Goal: Information Seeking & Learning: Learn about a topic

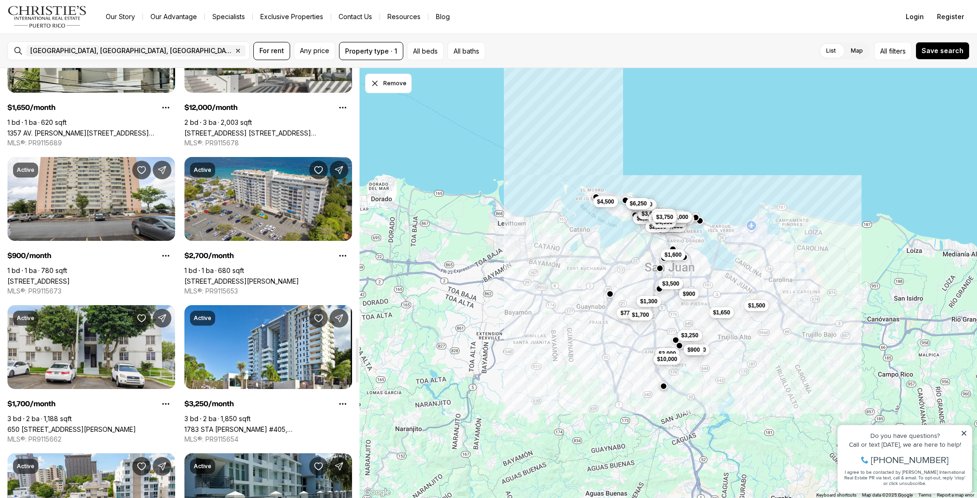
scroll to position [2613, 0]
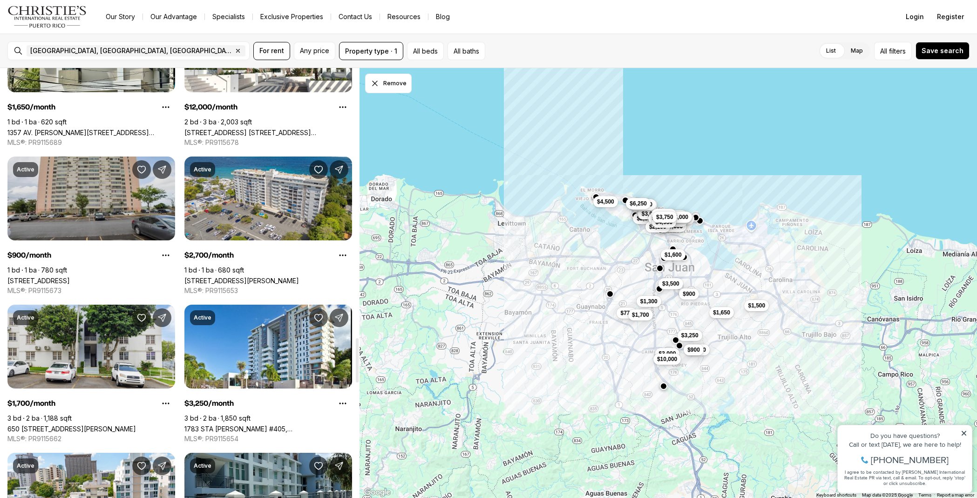
click at [70, 277] on link "[STREET_ADDRESS]" at bounding box center [38, 281] width 62 height 8
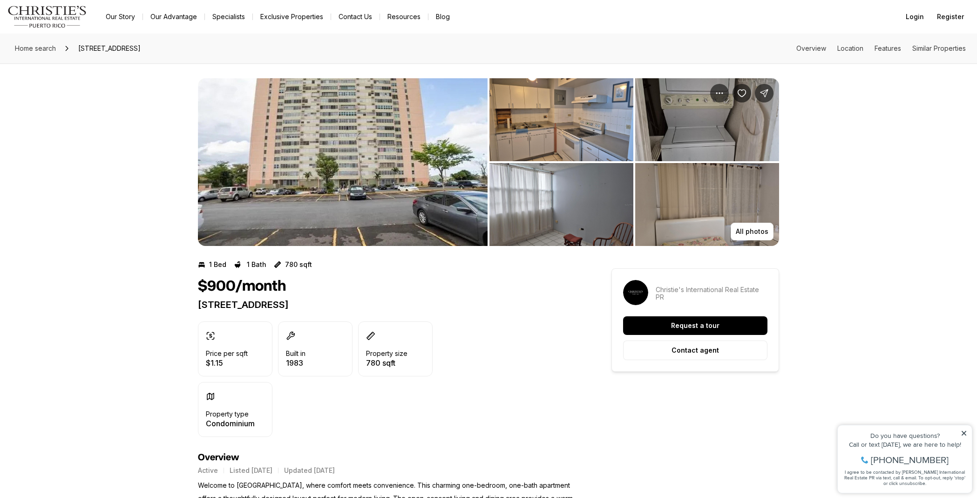
click at [520, 125] on img "View image gallery" at bounding box center [561, 119] width 144 height 83
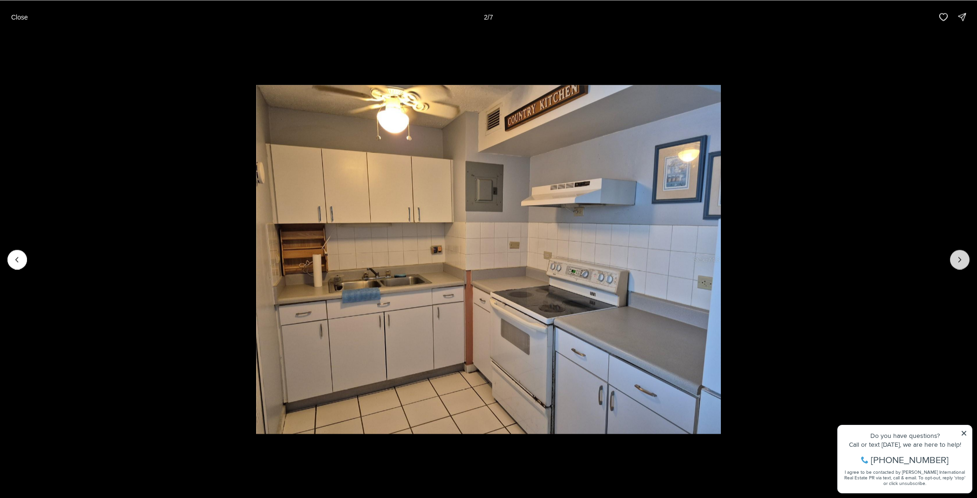
click at [958, 261] on icon "Next slide" at bounding box center [959, 259] width 9 height 9
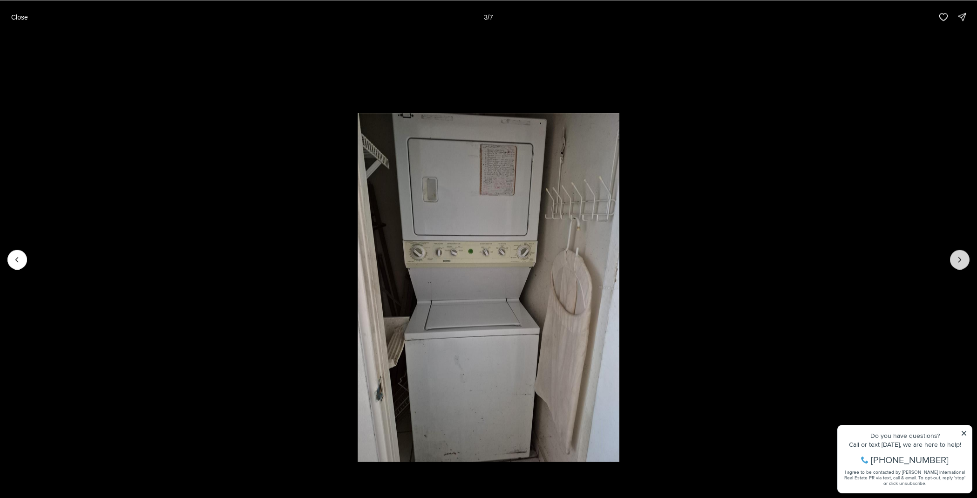
click at [958, 261] on icon "Next slide" at bounding box center [959, 259] width 9 height 9
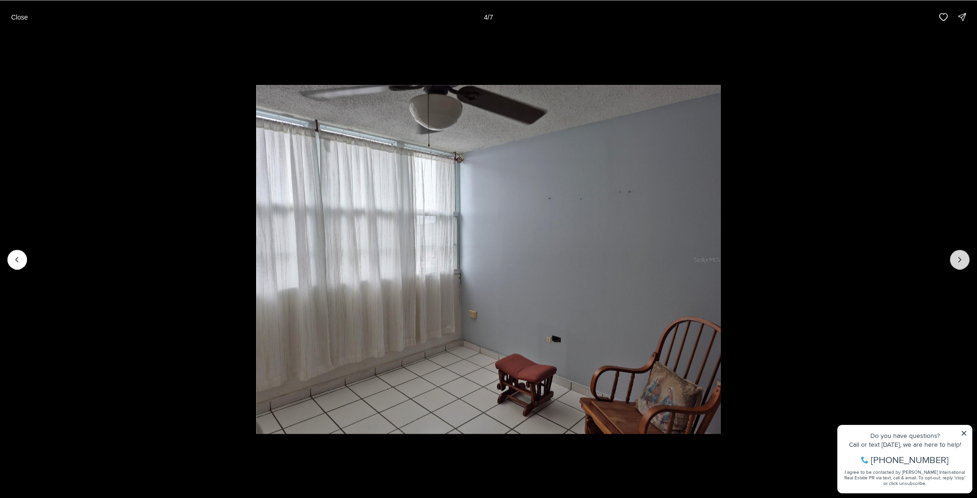
click at [958, 261] on icon "Next slide" at bounding box center [959, 259] width 9 height 9
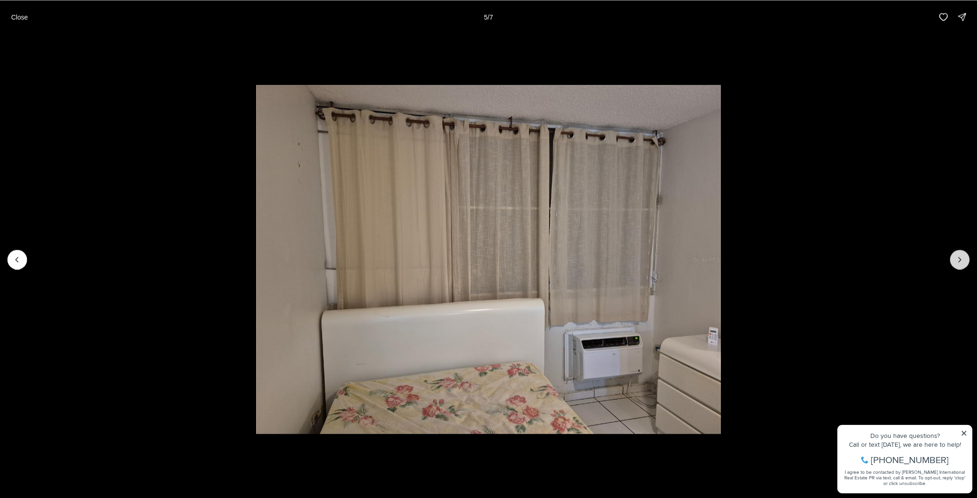
click at [958, 261] on icon "Next slide" at bounding box center [959, 259] width 9 height 9
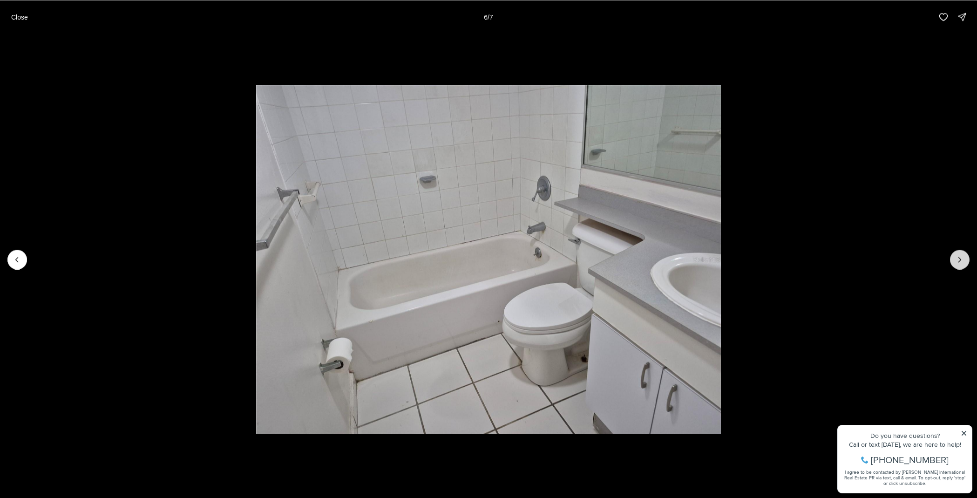
click at [958, 261] on icon "Next slide" at bounding box center [959, 259] width 9 height 9
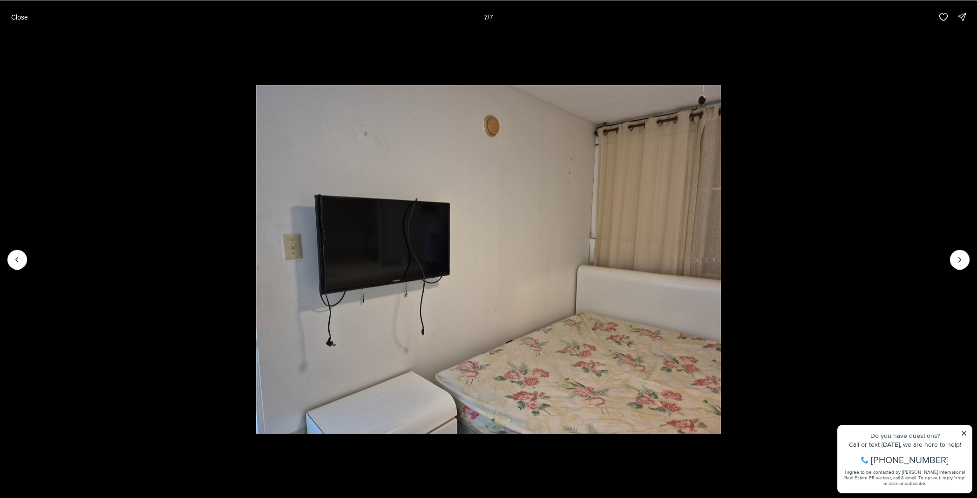
drag, startPoint x: 13, startPoint y: 15, endPoint x: 35, endPoint y: 5, distance: 24.6
click at [13, 15] on p "Close" at bounding box center [19, 16] width 17 height 7
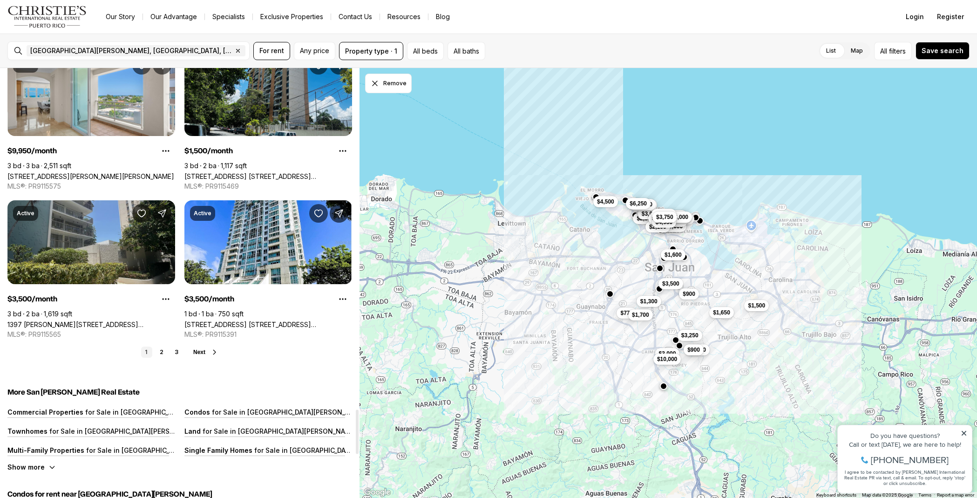
scroll to position [3311, 0]
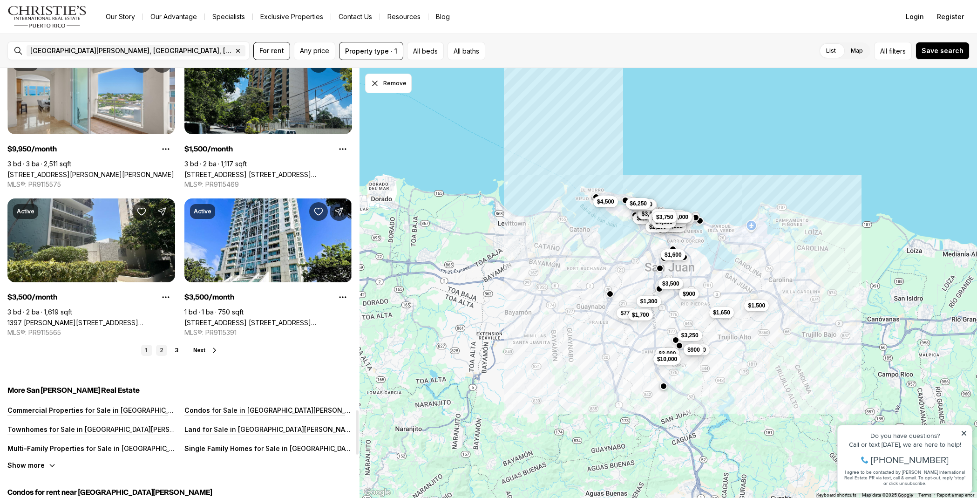
click at [165, 349] on link "2" at bounding box center [161, 350] width 11 height 11
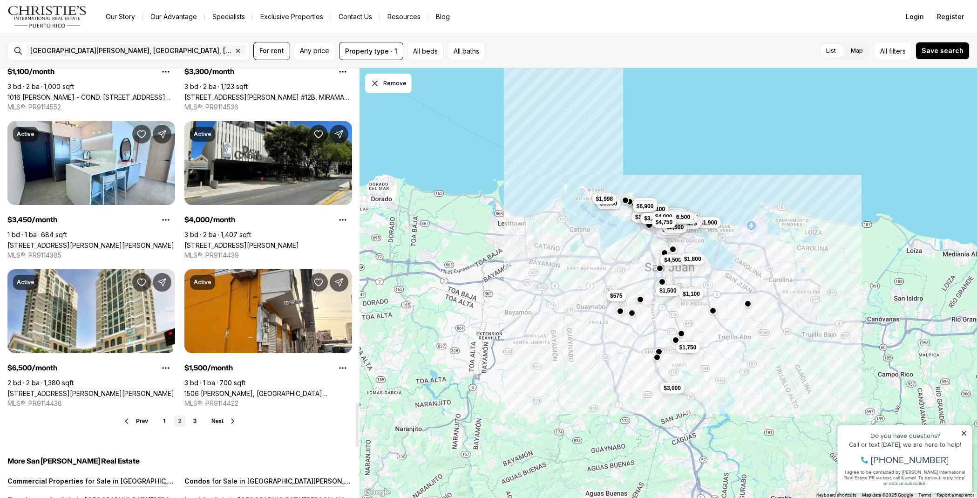
scroll to position [3241, 0]
click at [195, 423] on link "3" at bounding box center [194, 420] width 11 height 11
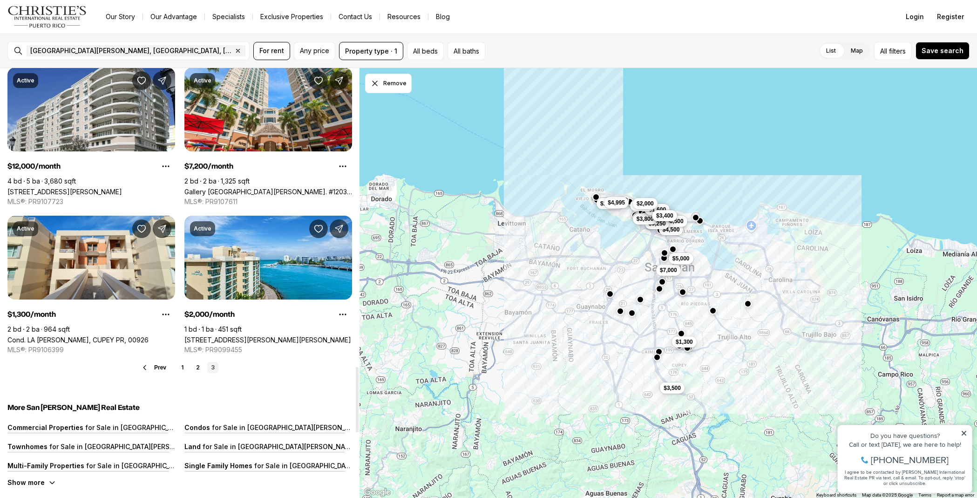
scroll to position [1967, 0]
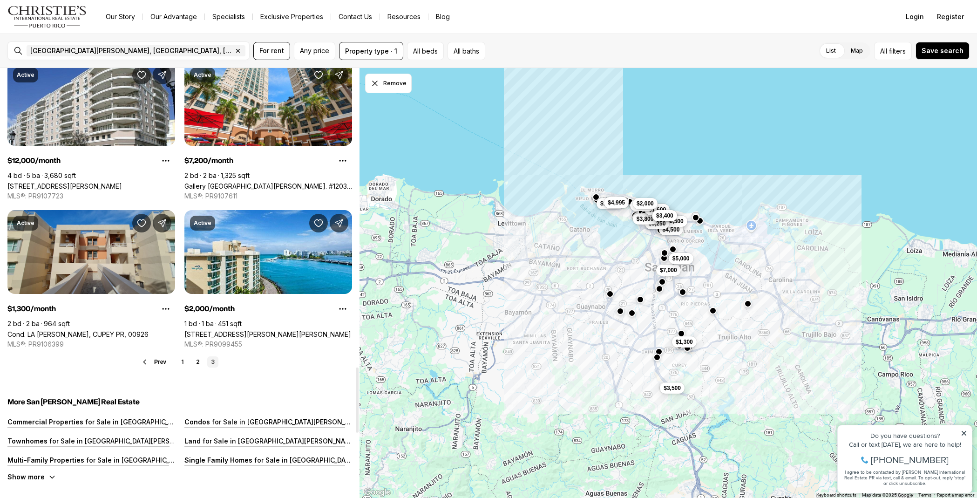
click at [109, 330] on link "Cond. LA [GEOGRAPHIC_DATA], CUPEY PR, 00926" at bounding box center [77, 334] width 141 height 8
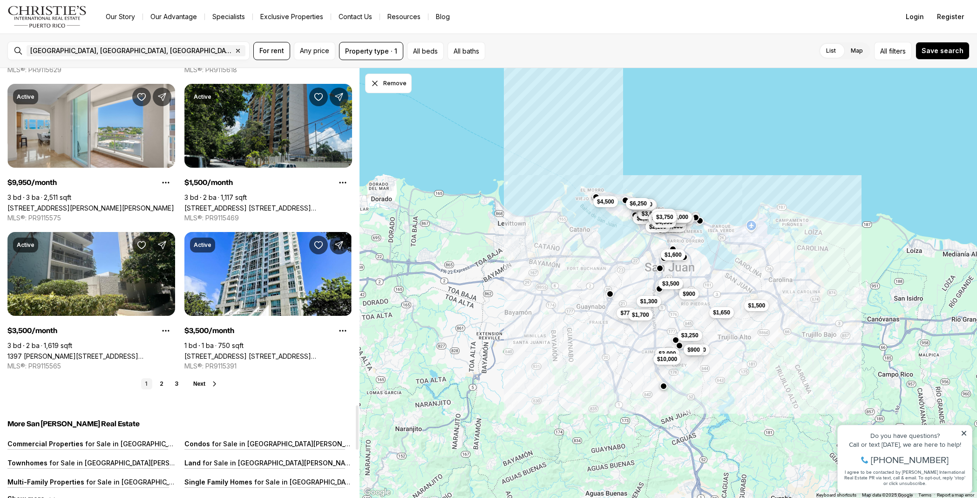
scroll to position [3283, 0]
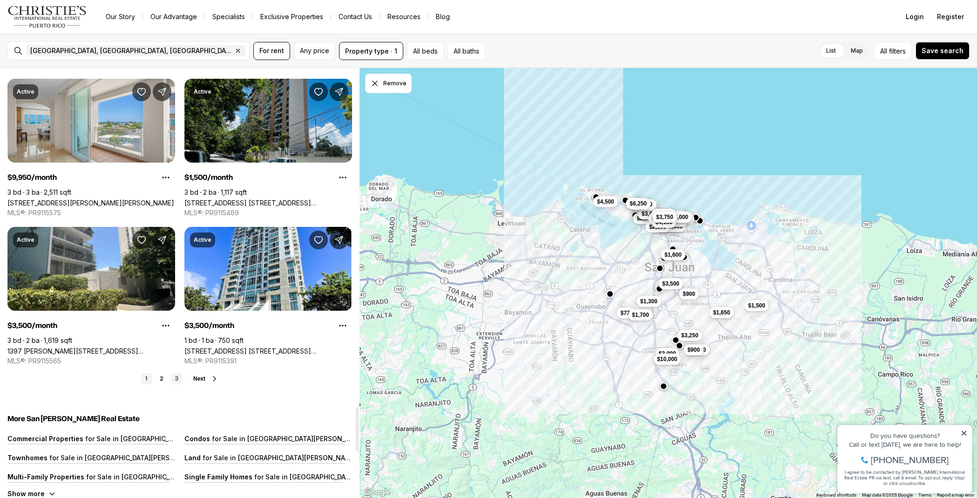
click at [177, 375] on link "3" at bounding box center [176, 378] width 11 height 11
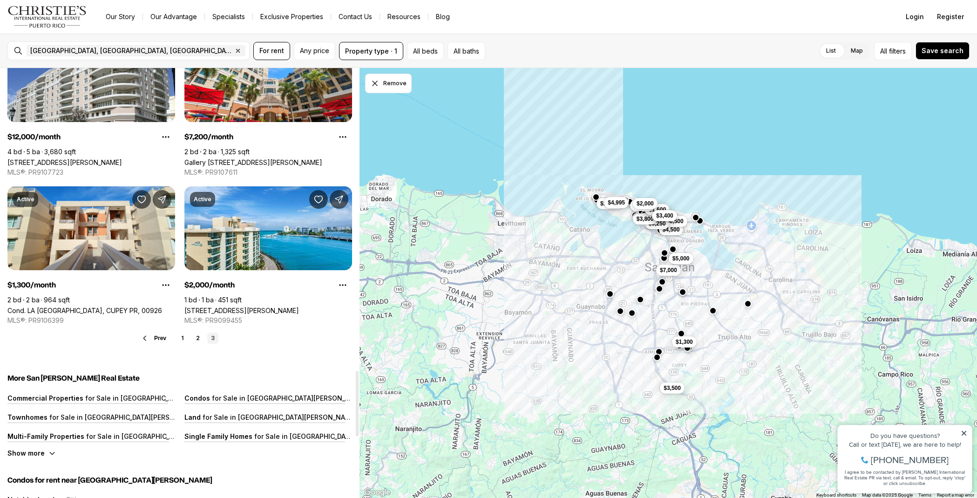
scroll to position [1990, 0]
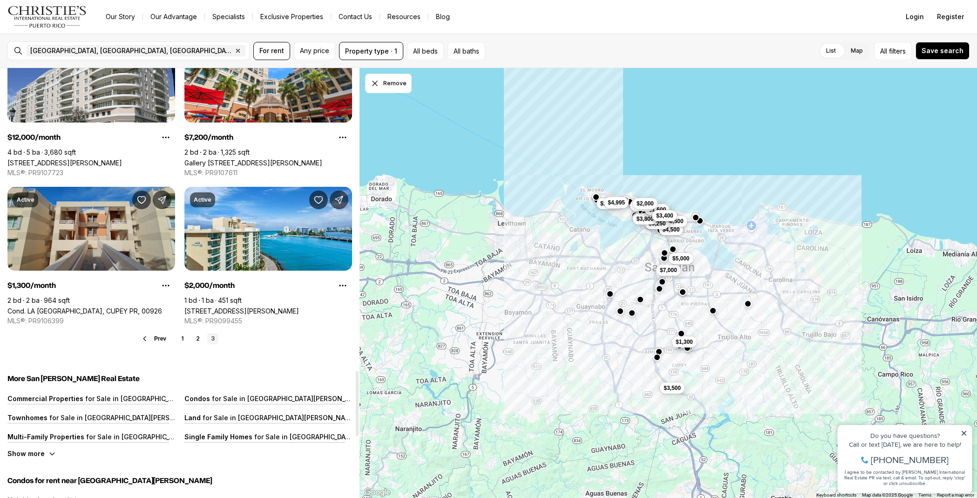
click at [115, 307] on link "Cond. LA [GEOGRAPHIC_DATA], CUPEY PR, 00926" at bounding box center [84, 311] width 155 height 8
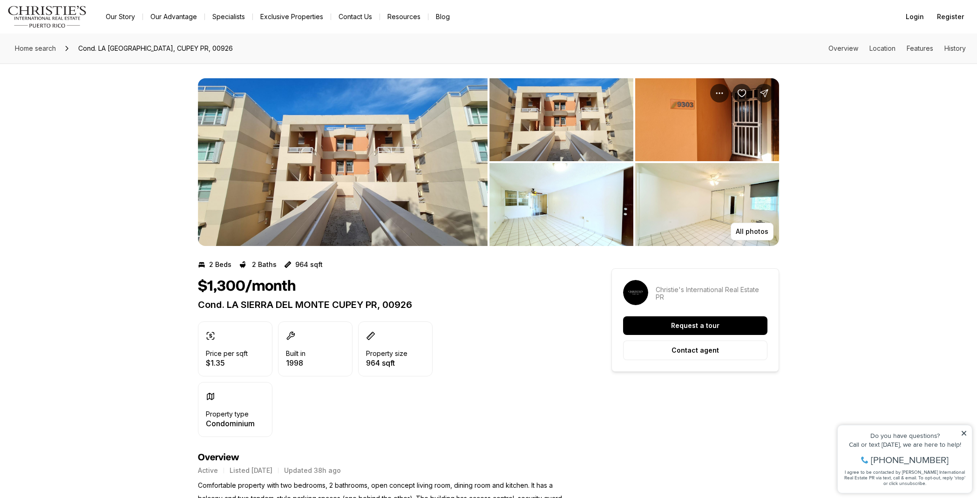
click at [354, 194] on img "View image gallery" at bounding box center [343, 162] width 290 height 168
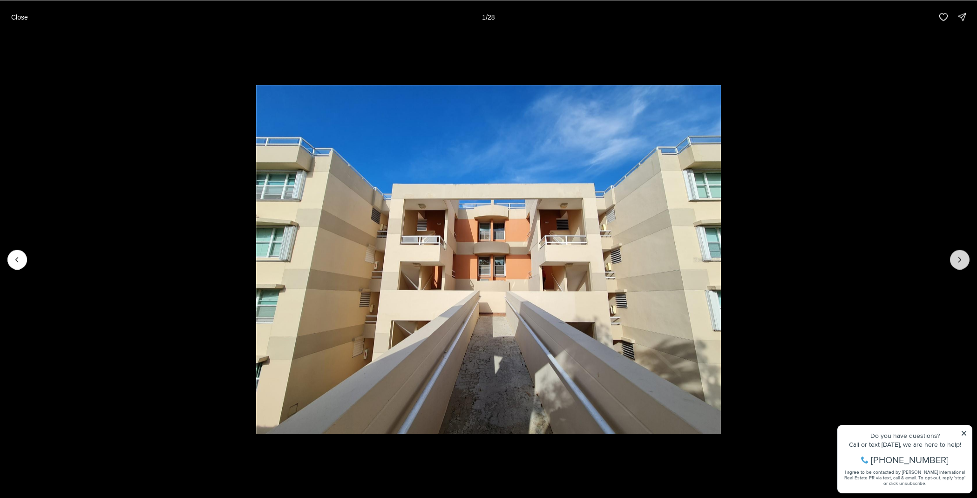
click at [965, 266] on button "Next slide" at bounding box center [960, 260] width 20 height 20
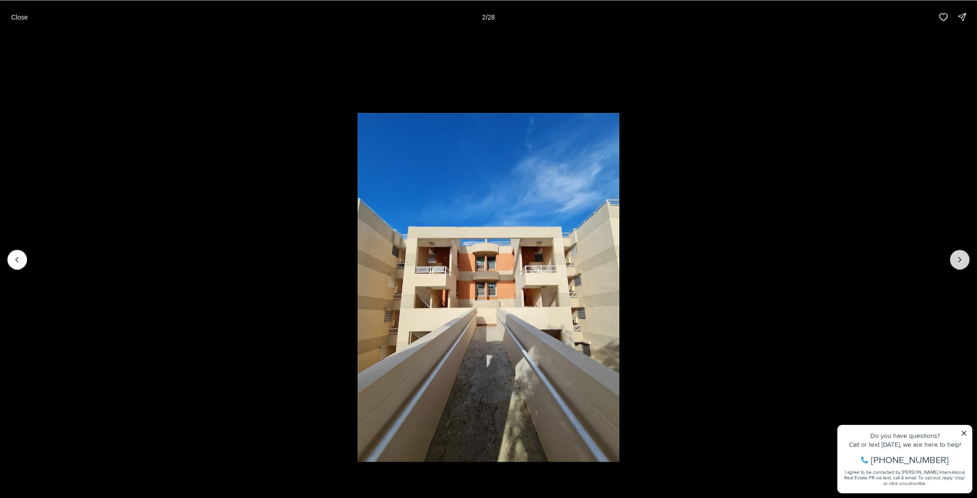
click at [965, 266] on button "Next slide" at bounding box center [960, 260] width 20 height 20
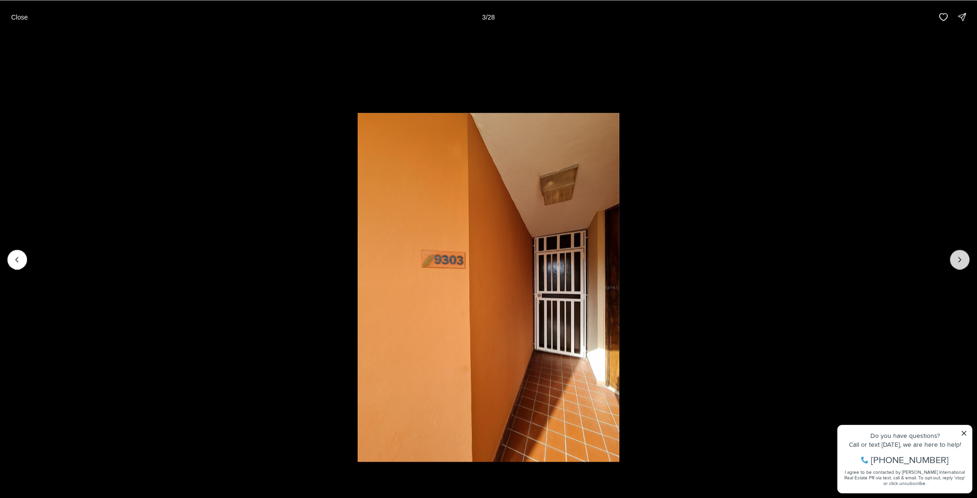
click at [965, 266] on button "Next slide" at bounding box center [960, 260] width 20 height 20
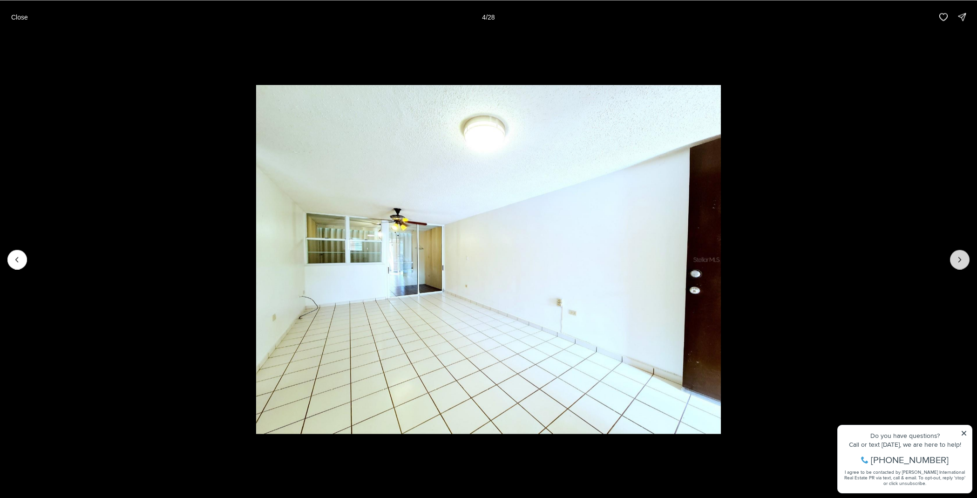
click at [964, 266] on button "Next slide" at bounding box center [960, 260] width 20 height 20
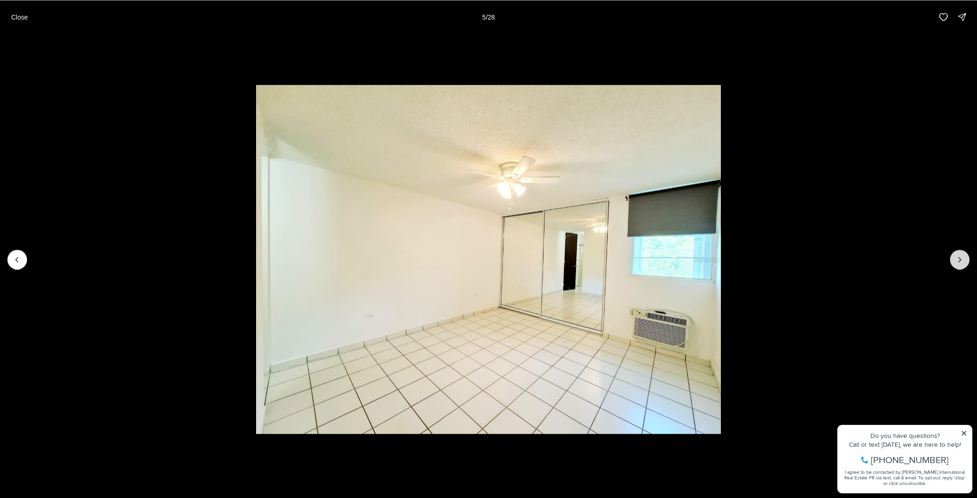
click at [964, 266] on button "Next slide" at bounding box center [960, 260] width 20 height 20
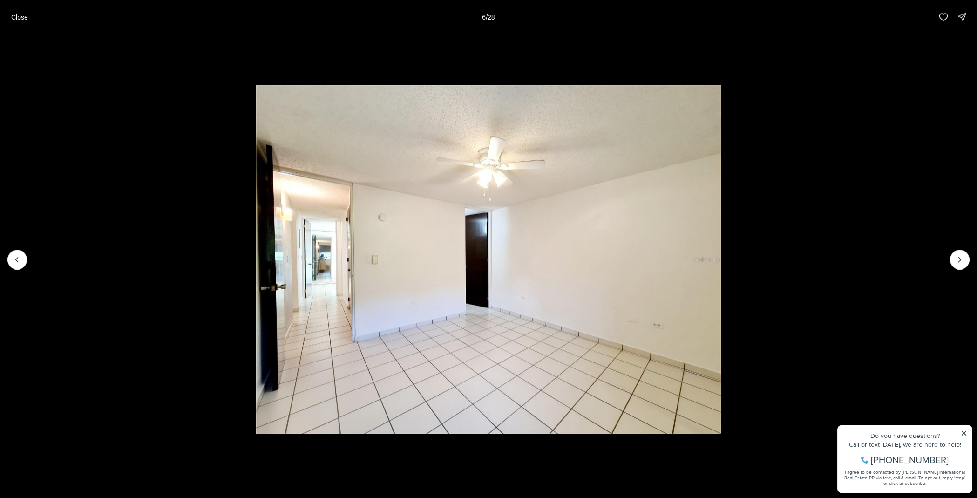
click at [19, 9] on button "Close" at bounding box center [20, 16] width 28 height 19
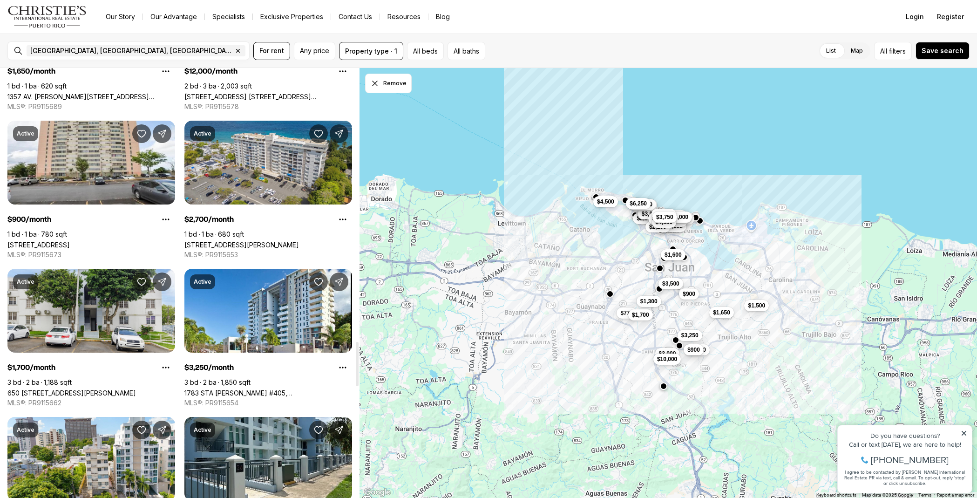
scroll to position [2650, 0]
